Goal: Information Seeking & Learning: Understand process/instructions

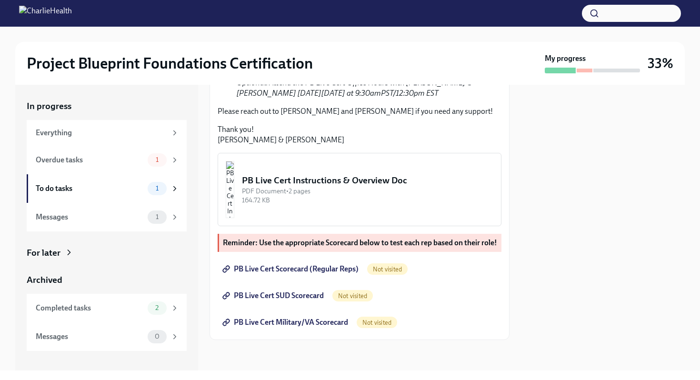
scroll to position [372, 0]
click at [345, 174] on div "PB Live Cert Instructions & Overview Doc" at bounding box center [367, 180] width 251 height 12
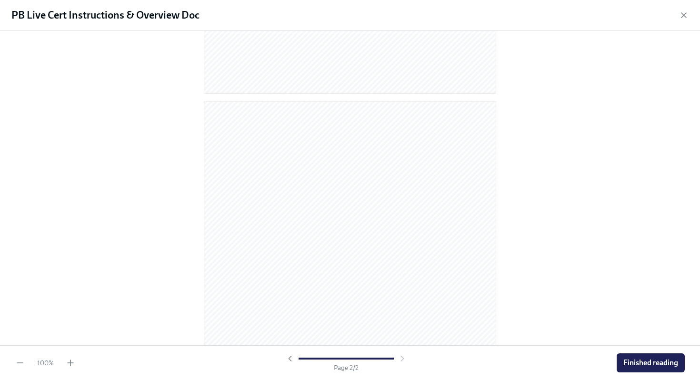
scroll to position [464, 0]
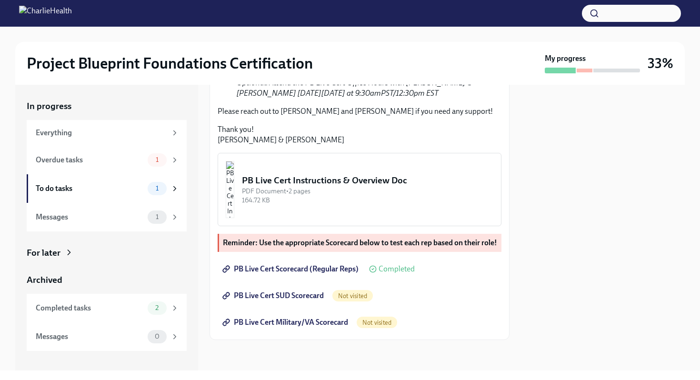
scroll to position [372, 0]
click at [234, 177] on img "button" at bounding box center [230, 189] width 9 height 57
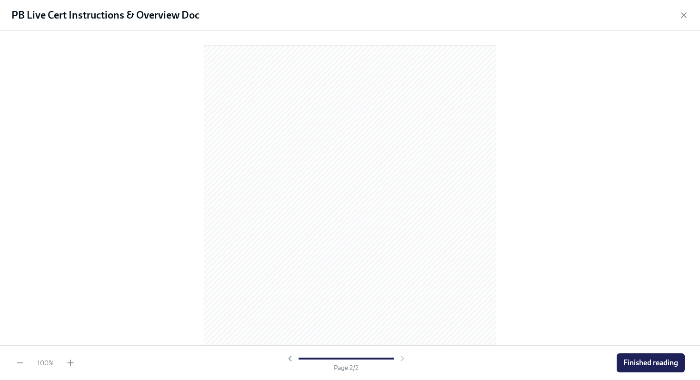
scroll to position [0, 0]
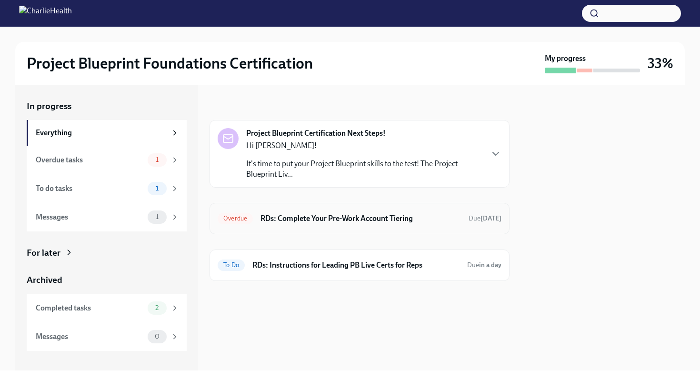
click at [335, 219] on h6 "RDs: Complete Your Pre-Work Account Tiering" at bounding box center [360, 218] width 200 height 10
click at [315, 266] on h6 "RDs: Instructions for Leading PB Live Certs for Reps" at bounding box center [355, 265] width 207 height 10
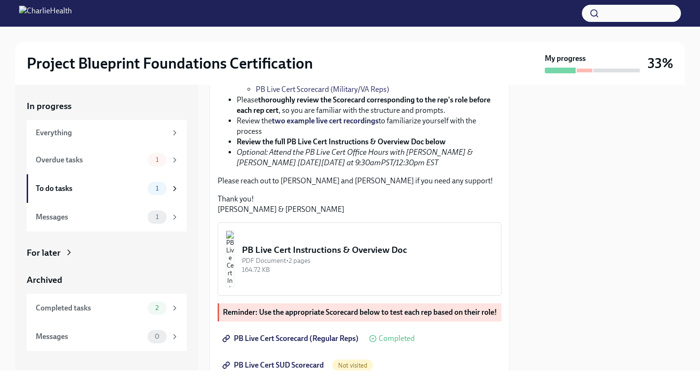
scroll to position [224, 0]
click at [331, 126] on link "two example live cert recordings" at bounding box center [325, 121] width 107 height 9
